Goal: Complete application form

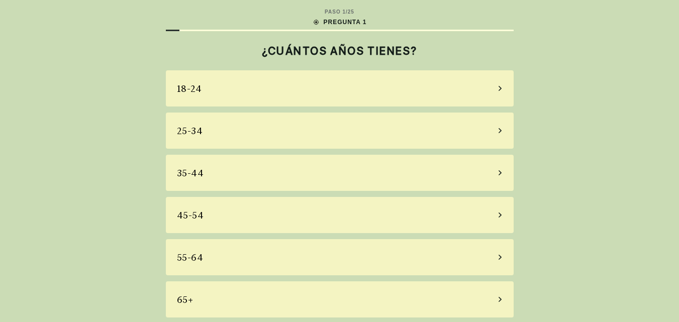
click at [449, 267] on div "55-64" at bounding box center [340, 257] width 348 height 36
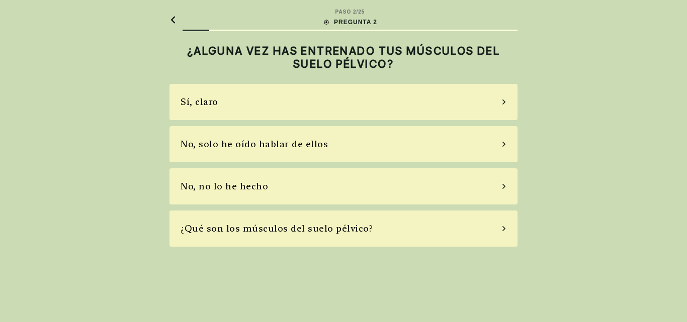
click at [475, 147] on div "No, solo he oído hablar de ellos" at bounding box center [343, 144] width 348 height 36
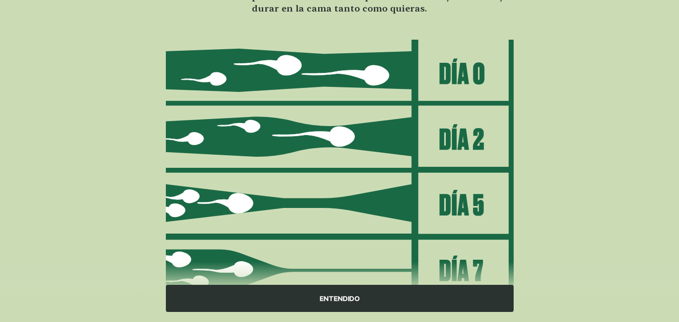
scroll to position [147, 0]
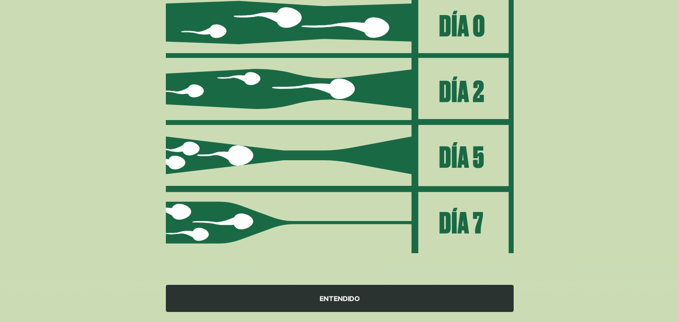
drag, startPoint x: 380, startPoint y: 297, endPoint x: 385, endPoint y: 288, distance: 10.1
click at [380, 297] on div "ENTENDIDO" at bounding box center [340, 298] width 348 height 27
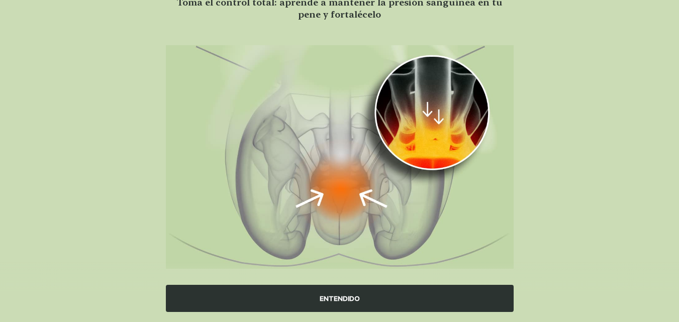
scroll to position [108, 0]
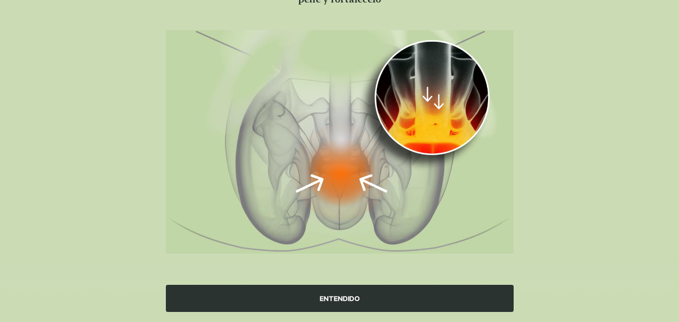
click at [433, 293] on div "ENTENDIDO" at bounding box center [340, 298] width 348 height 27
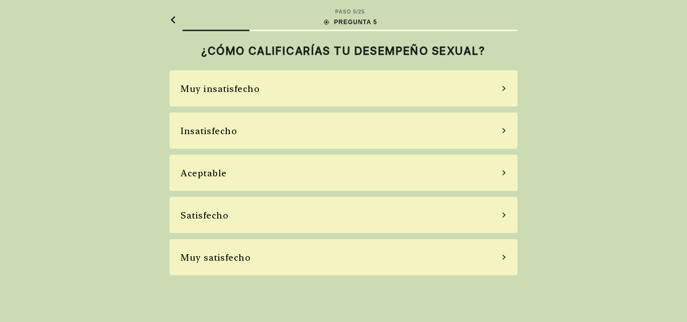
click at [439, 168] on div "Aceptable" at bounding box center [343, 173] width 348 height 36
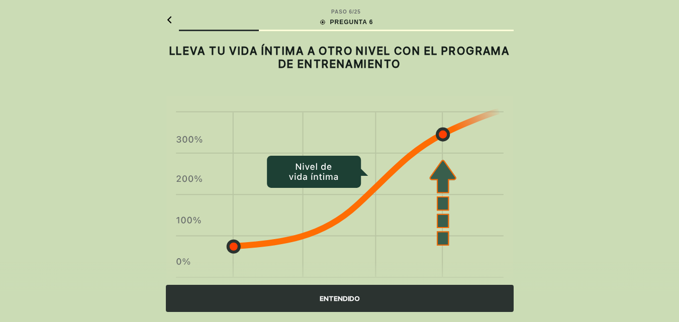
scroll to position [54, 0]
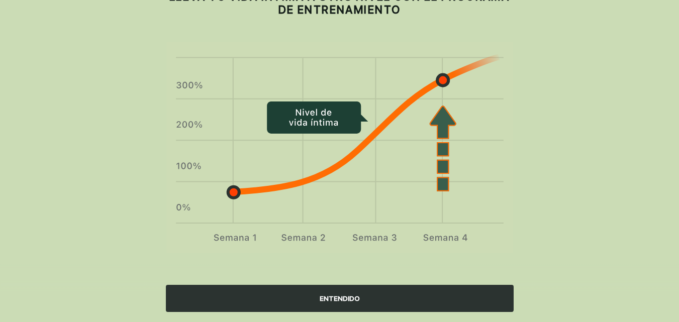
click at [407, 299] on div "ENTENDIDO" at bounding box center [340, 298] width 348 height 27
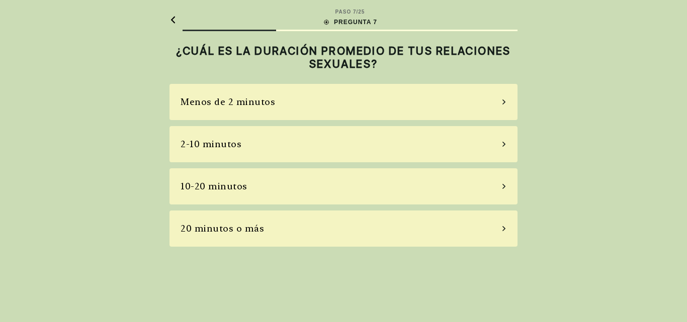
click at [499, 146] on div "2-10 minutos" at bounding box center [343, 144] width 348 height 36
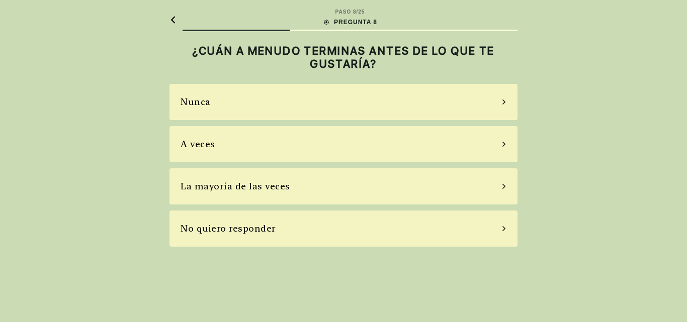
click at [481, 179] on div "La mayoría de las veces" at bounding box center [343, 186] width 348 height 36
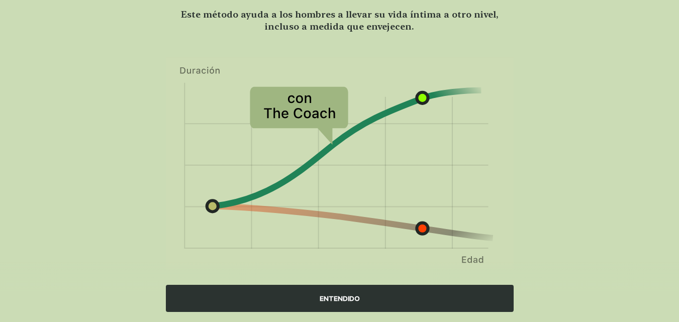
scroll to position [97, 0]
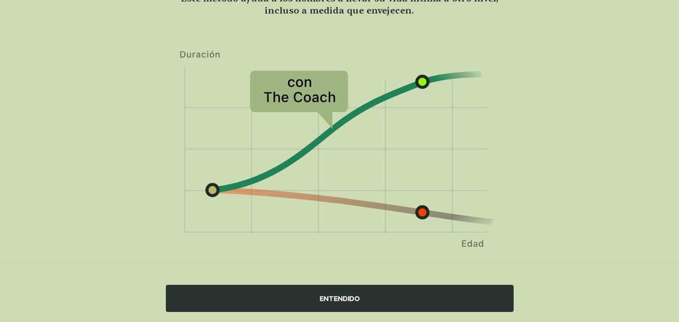
click at [452, 293] on div "ENTENDIDO" at bounding box center [340, 298] width 348 height 27
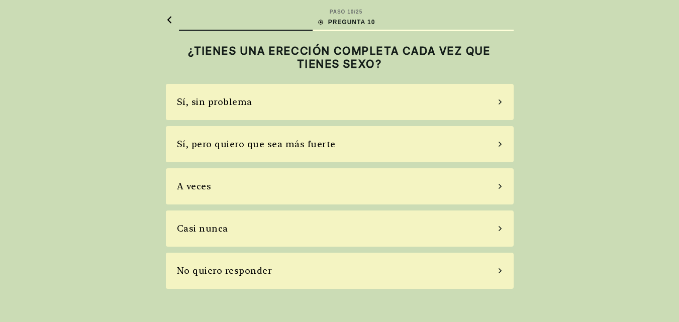
scroll to position [0, 0]
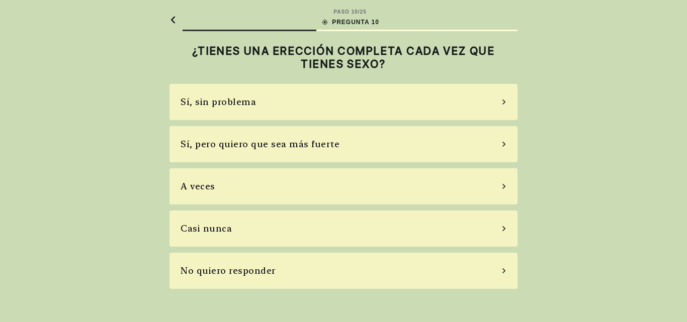
click at [359, 196] on div "A veces" at bounding box center [343, 186] width 348 height 36
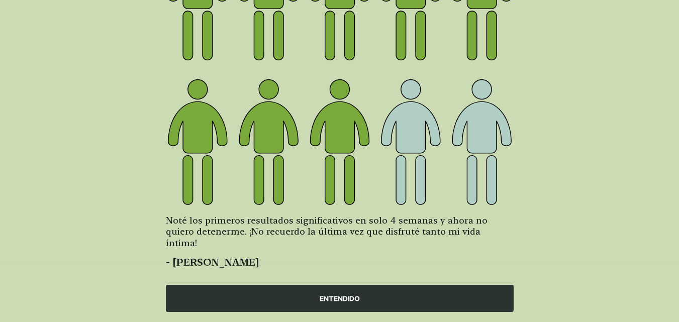
scroll to position [166, 0]
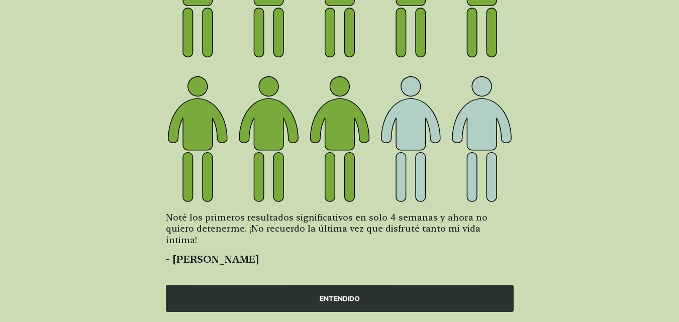
click at [431, 297] on div "ENTENDIDO" at bounding box center [340, 298] width 348 height 27
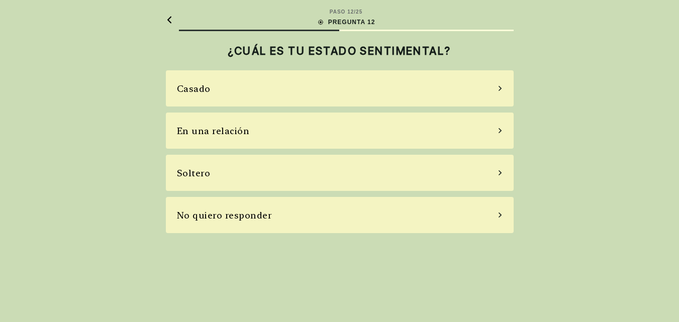
scroll to position [0, 0]
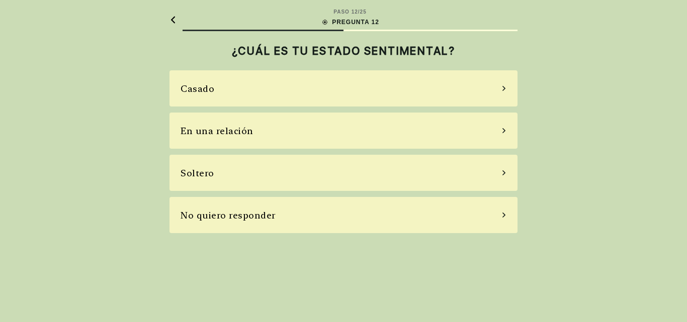
click at [468, 182] on div "Soltero" at bounding box center [343, 173] width 348 height 36
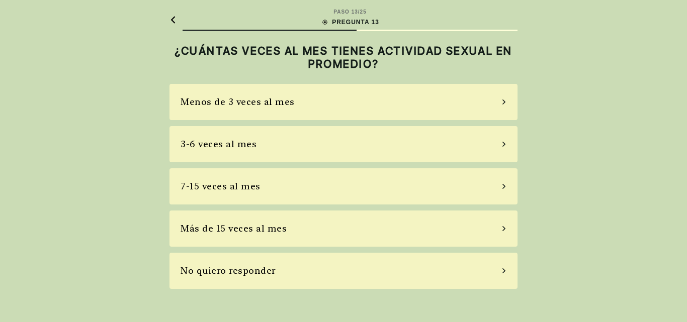
click at [421, 115] on div "Menos de 3 veces al mes" at bounding box center [343, 102] width 348 height 36
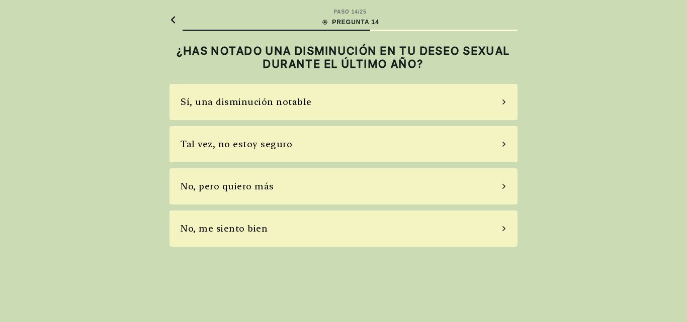
click at [428, 107] on div "Sí, una disminución notable" at bounding box center [343, 102] width 348 height 36
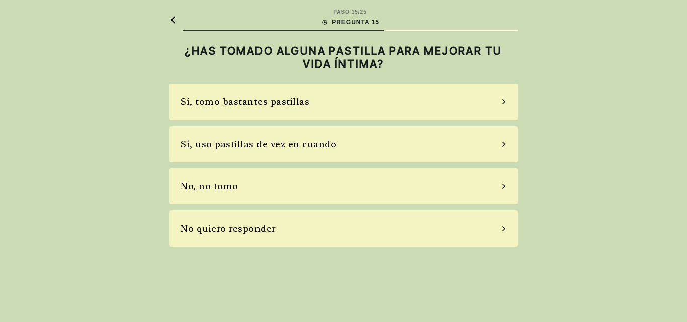
click at [332, 145] on div "Sí, uso pastillas de vez en cuando" at bounding box center [343, 144] width 348 height 36
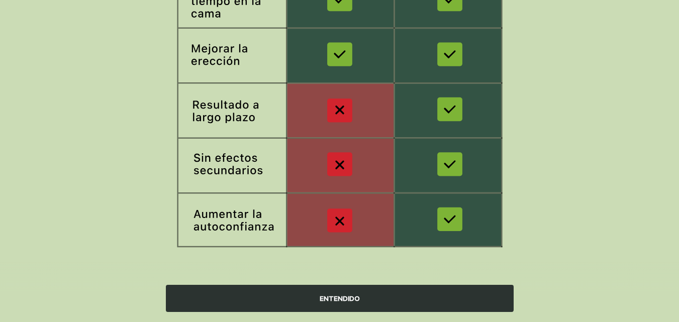
scroll to position [211, 0]
click at [494, 300] on div "ENTENDIDO" at bounding box center [340, 298] width 348 height 27
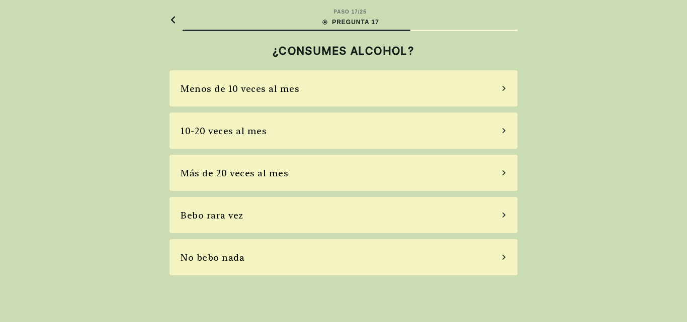
click at [416, 254] on div "No bebo nada" at bounding box center [343, 257] width 348 height 36
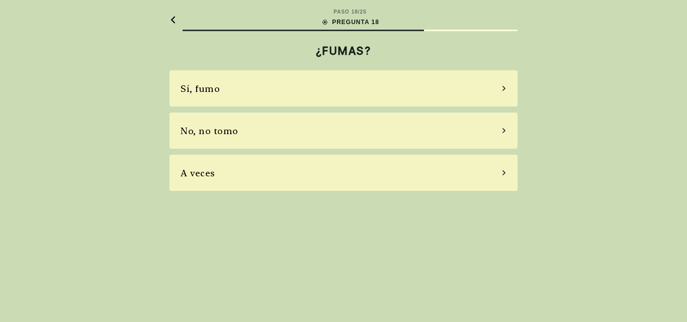
click at [371, 140] on div "No, no tomo" at bounding box center [343, 131] width 348 height 36
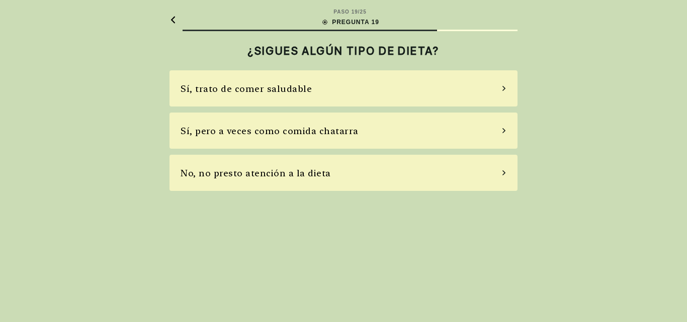
click at [334, 174] on div "No, no presto atención a la dieta" at bounding box center [343, 173] width 348 height 36
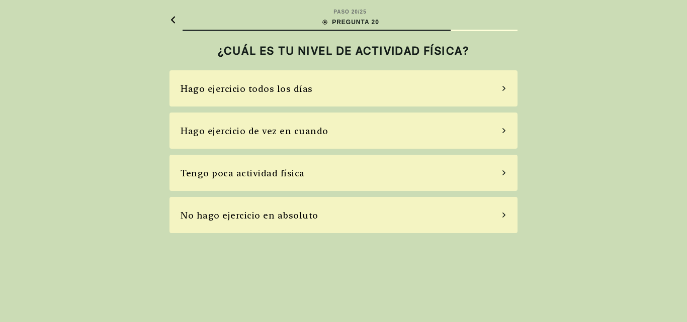
click at [331, 135] on div "Hago ejercicio de vez en cuando" at bounding box center [343, 131] width 348 height 36
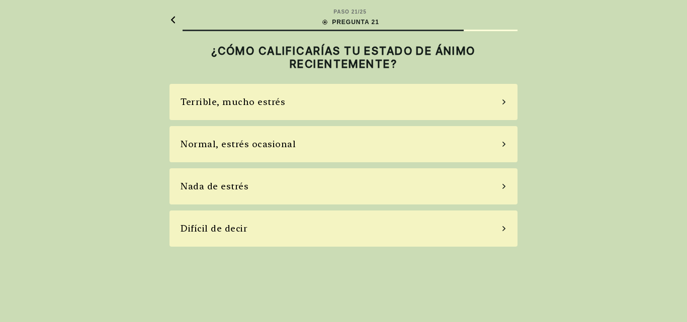
click at [373, 111] on div "Terrible, mucho estrés" at bounding box center [343, 102] width 348 height 36
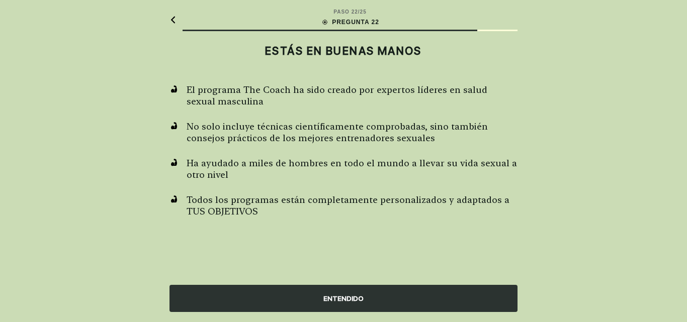
click at [400, 290] on div "ENTENDIDO" at bounding box center [343, 298] width 348 height 27
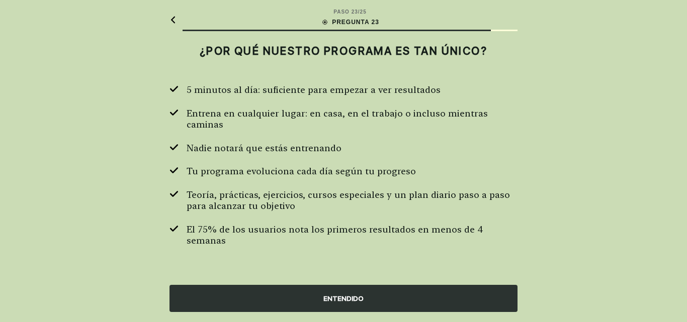
click at [445, 292] on div "ENTENDIDO" at bounding box center [343, 298] width 348 height 27
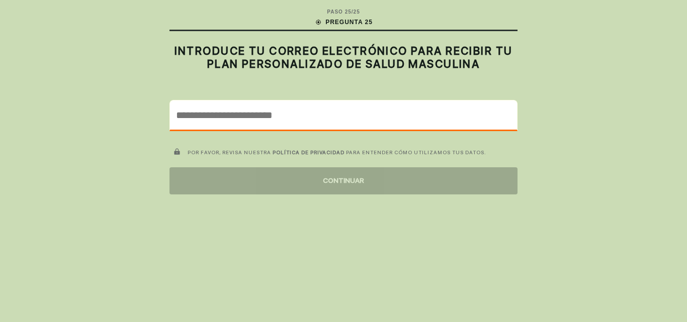
click at [356, 122] on input "email" at bounding box center [343, 115] width 347 height 29
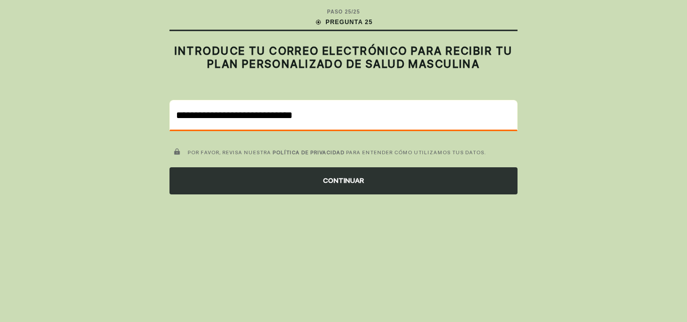
type input "**********"
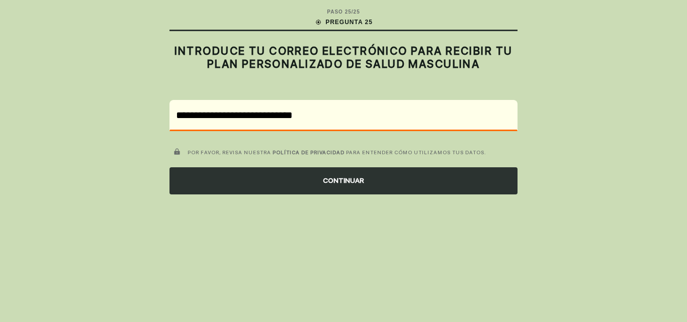
click at [356, 178] on div "CONTINUAR" at bounding box center [343, 180] width 348 height 27
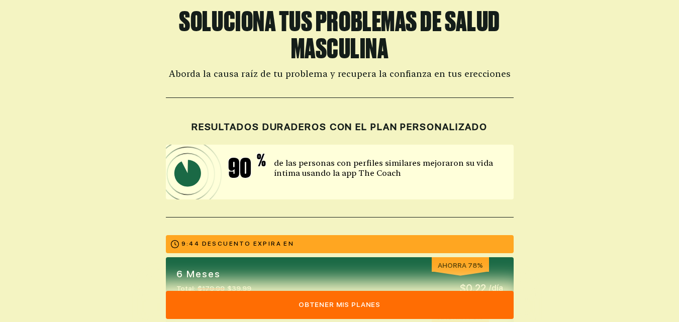
scroll to position [42, 0]
